Goal: Entertainment & Leisure: Consume media (video, audio)

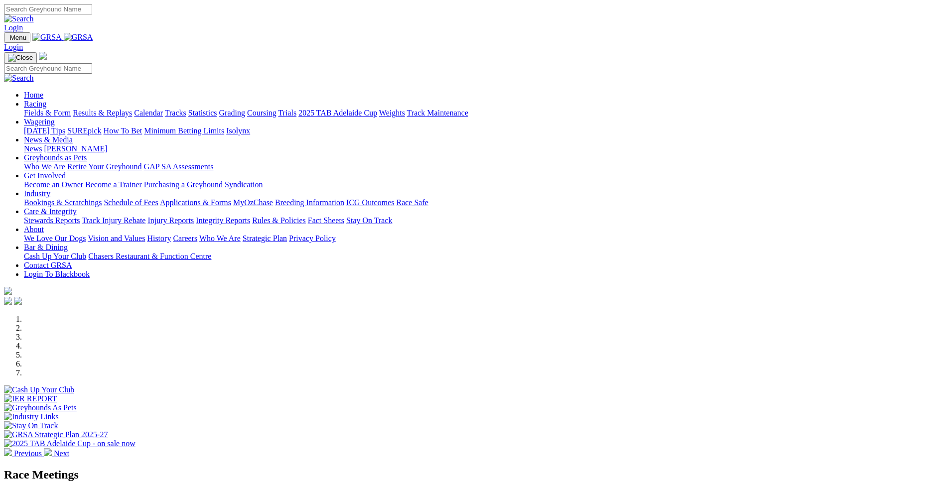
click at [92, 5] on input "Search" at bounding box center [48, 9] width 88 height 10
type input "black chip"
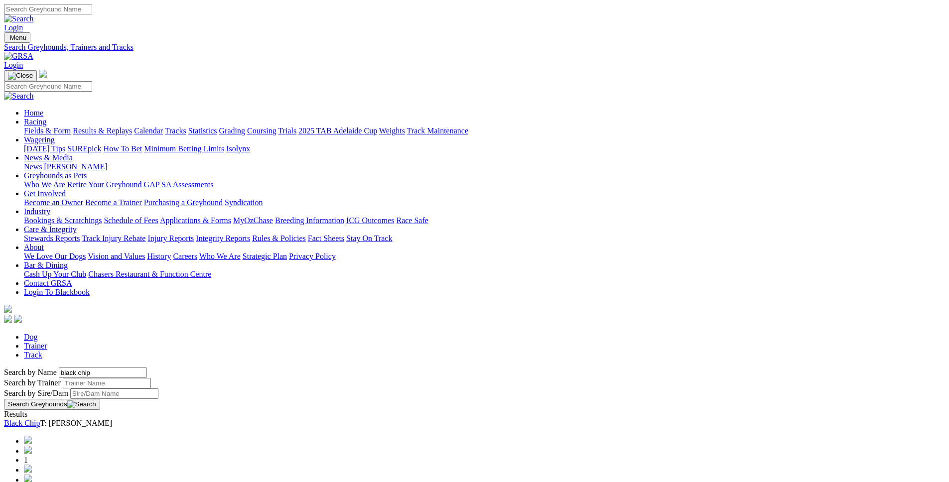
click at [40, 419] on link "Black Chip" at bounding box center [22, 423] width 36 height 8
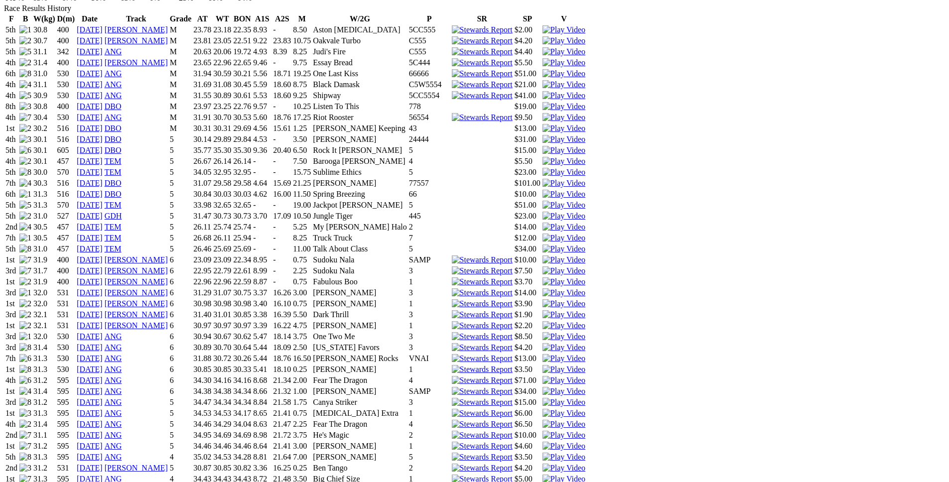
scroll to position [723, 0]
click at [585, 301] on img at bounding box center [563, 305] width 43 height 9
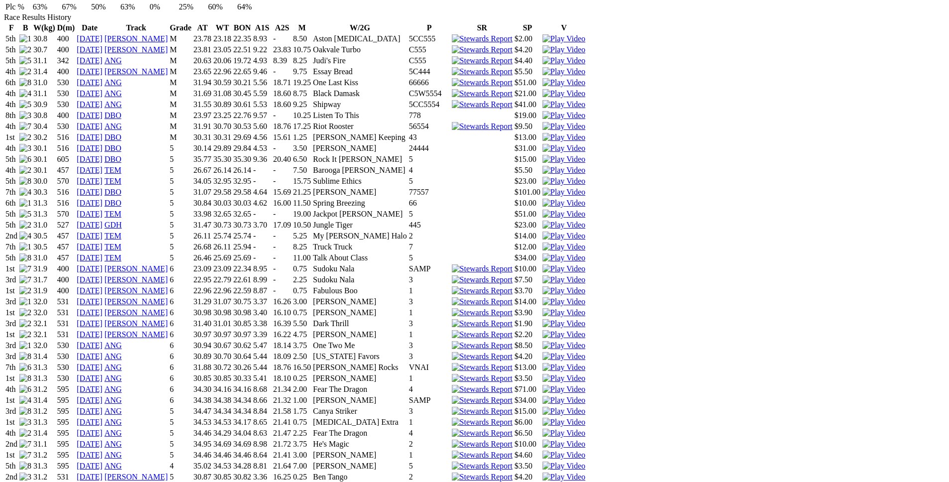
scroll to position [715, 0]
click at [585, 331] on img at bounding box center [563, 335] width 43 height 9
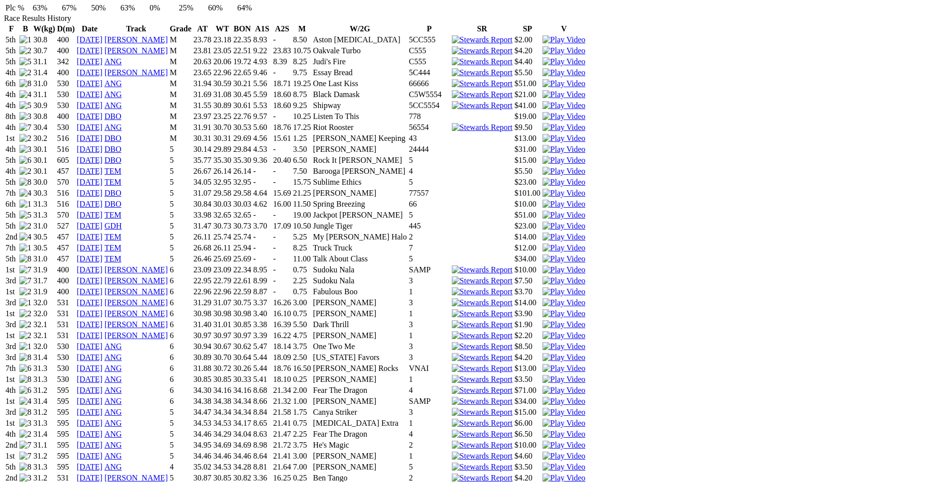
click at [585, 375] on img at bounding box center [563, 379] width 43 height 9
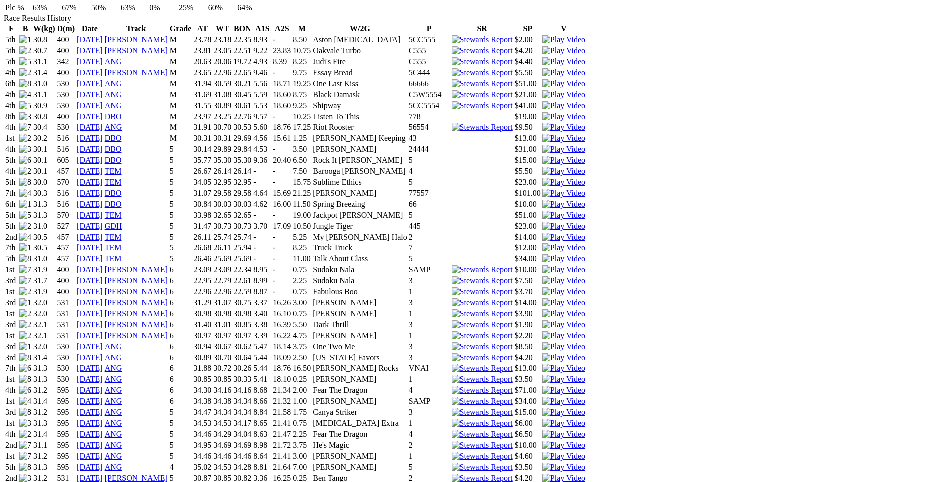
click at [585, 397] on img at bounding box center [563, 401] width 43 height 9
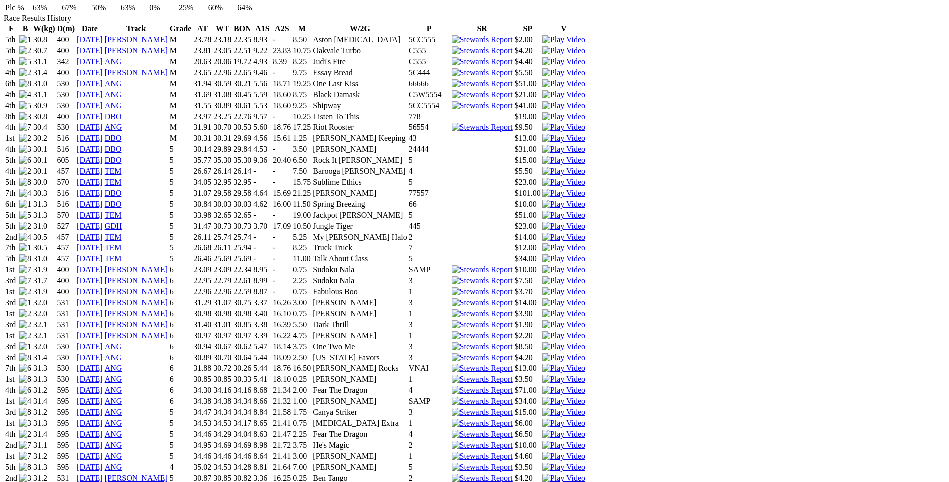
click at [585, 408] on img at bounding box center [563, 412] width 43 height 9
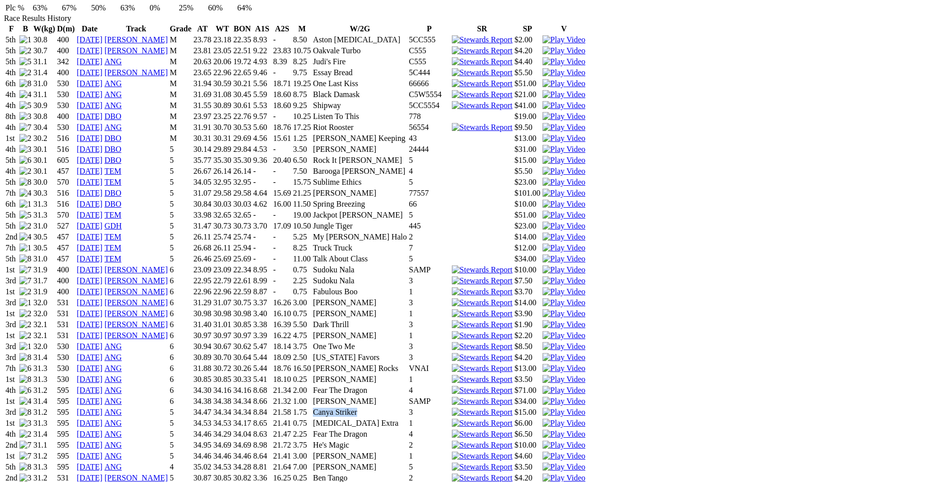
drag, startPoint x: 503, startPoint y: 214, endPoint x: 456, endPoint y: 216, distance: 47.3
click at [456, 407] on tr "3rd 31.2 595 05 Dec 24 ANG 5 34.47 34.34 34.34 8.84 21.58 1.75 Canya Striker 3 …" at bounding box center [295, 412] width 581 height 10
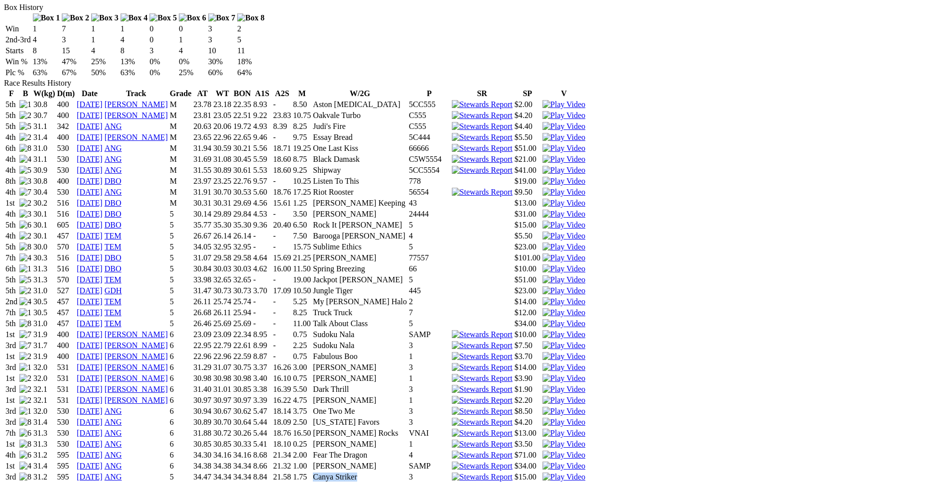
scroll to position [663, 0]
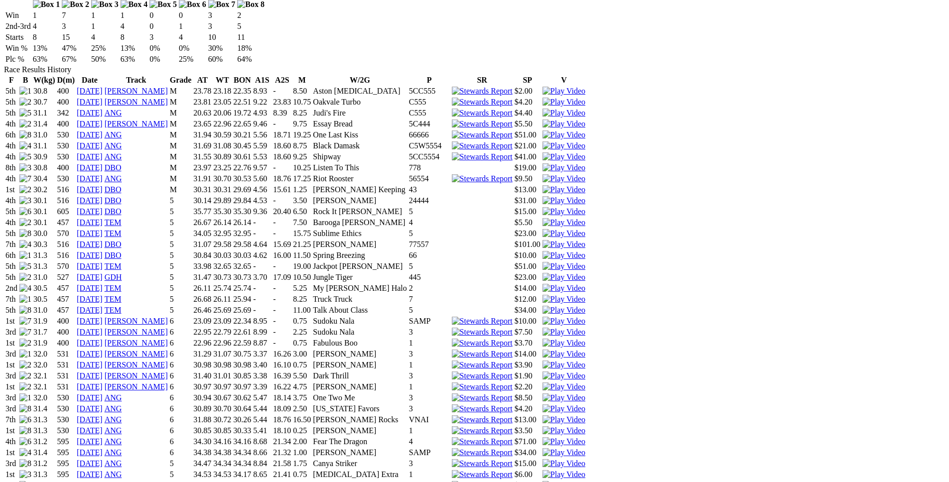
click at [407, 470] on td "Ethanol Extra" at bounding box center [359, 475] width 95 height 10
click at [585, 470] on img at bounding box center [563, 474] width 43 height 9
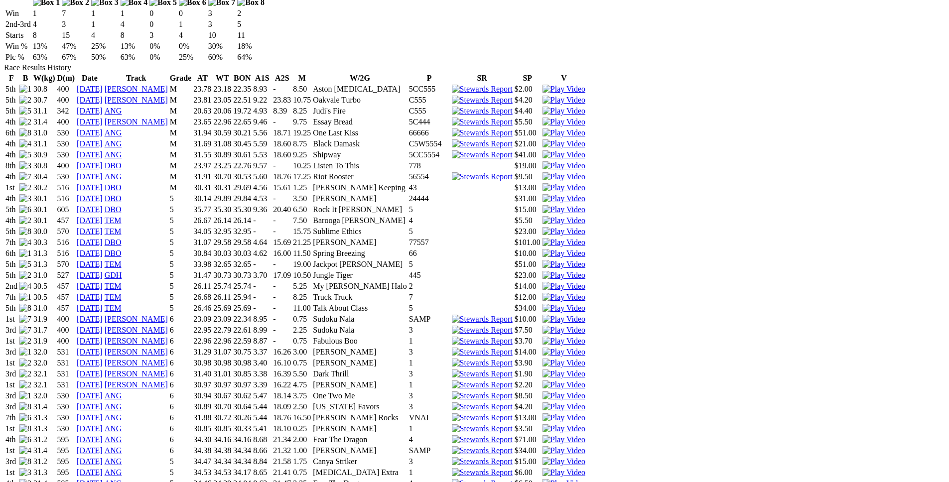
scroll to position [667, 0]
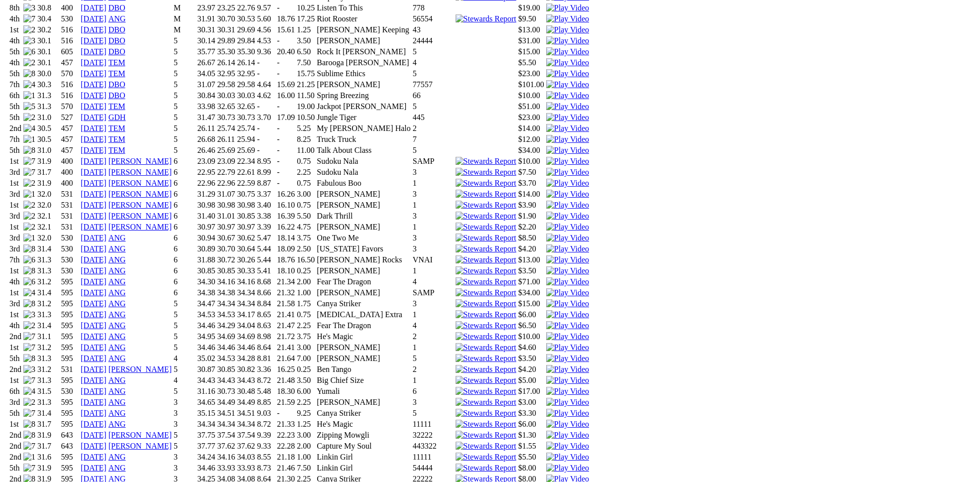
scroll to position [824, 0]
